Goal: Navigation & Orientation: Find specific page/section

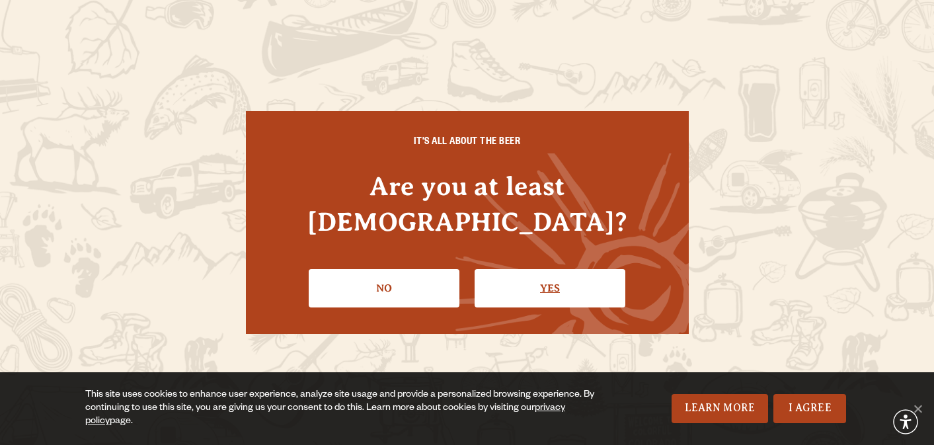
click at [547, 269] on link "Yes" at bounding box center [550, 288] width 151 height 38
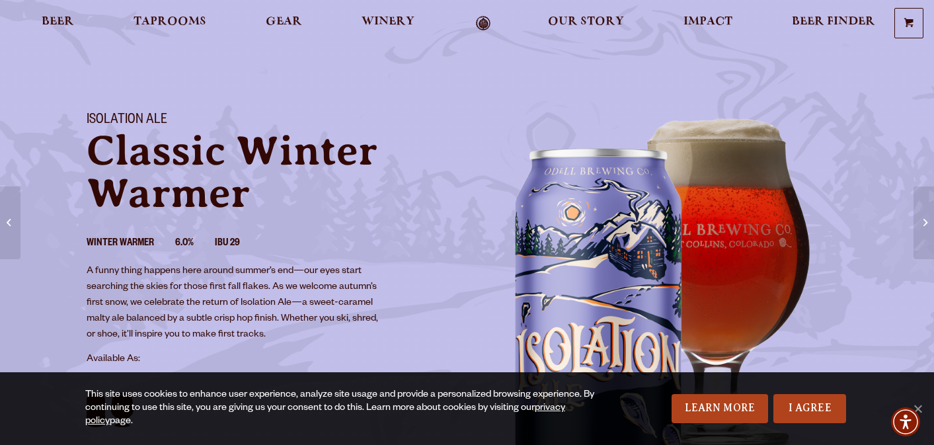
scroll to position [21, 0]
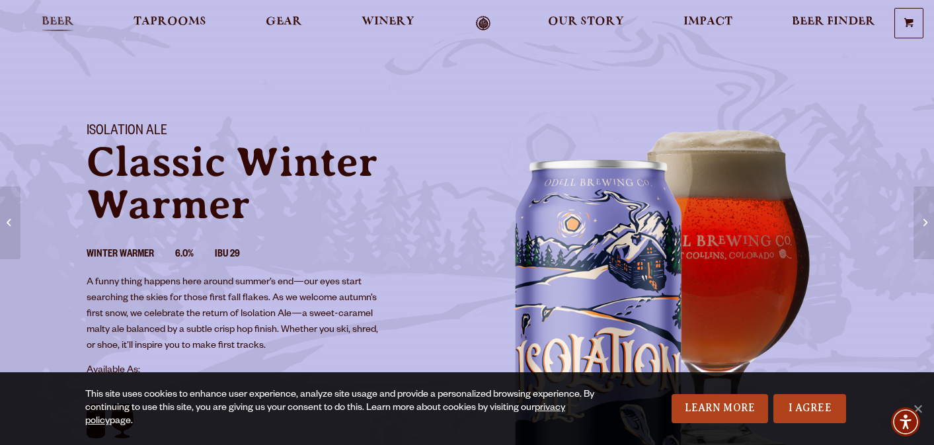
click at [69, 22] on span "Beer" at bounding box center [58, 22] width 32 height 11
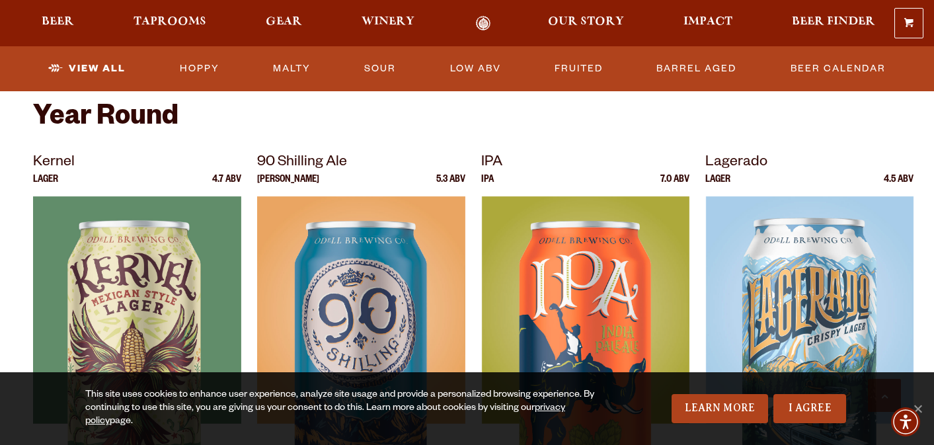
scroll to position [474, 0]
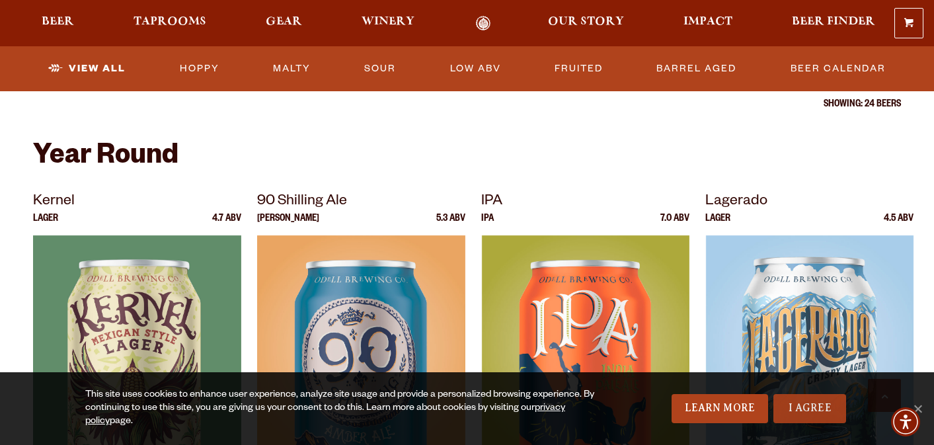
click at [825, 410] on link "I Agree" at bounding box center [810, 408] width 73 height 29
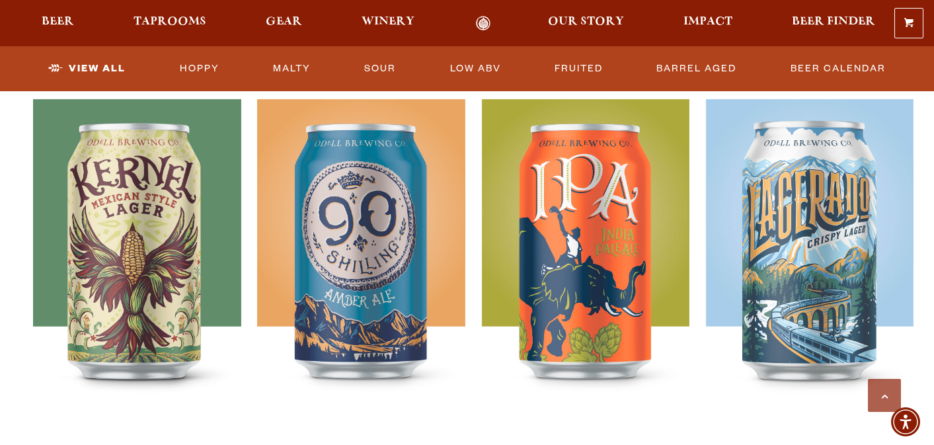
scroll to position [614, 0]
